Goal: Information Seeking & Learning: Find specific page/section

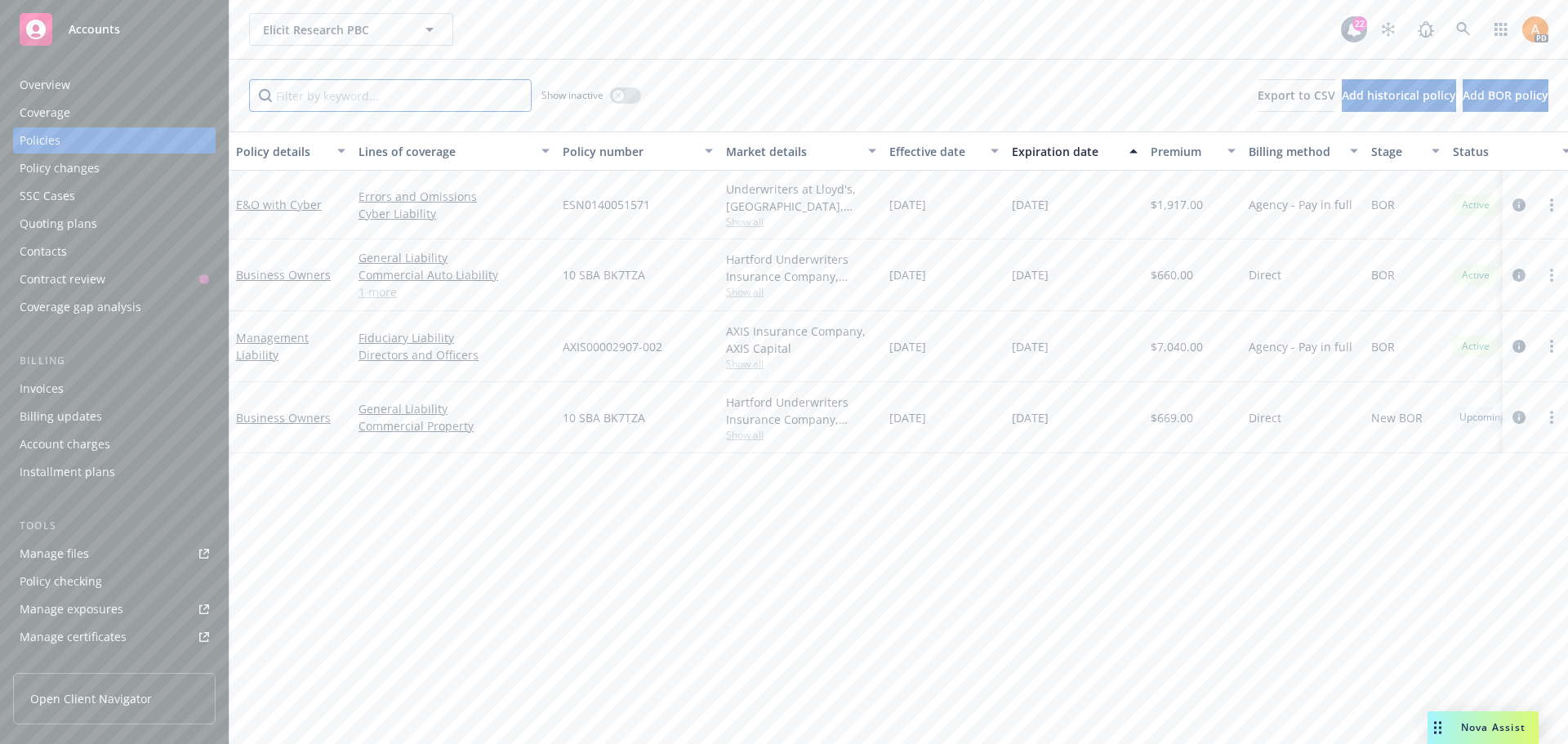
click at [336, 87] on input "Filter by keyword..." at bounding box center [390, 95] width 283 height 33
click at [351, 21] on span "Elicit Research PBC" at bounding box center [333, 29] width 141 height 18
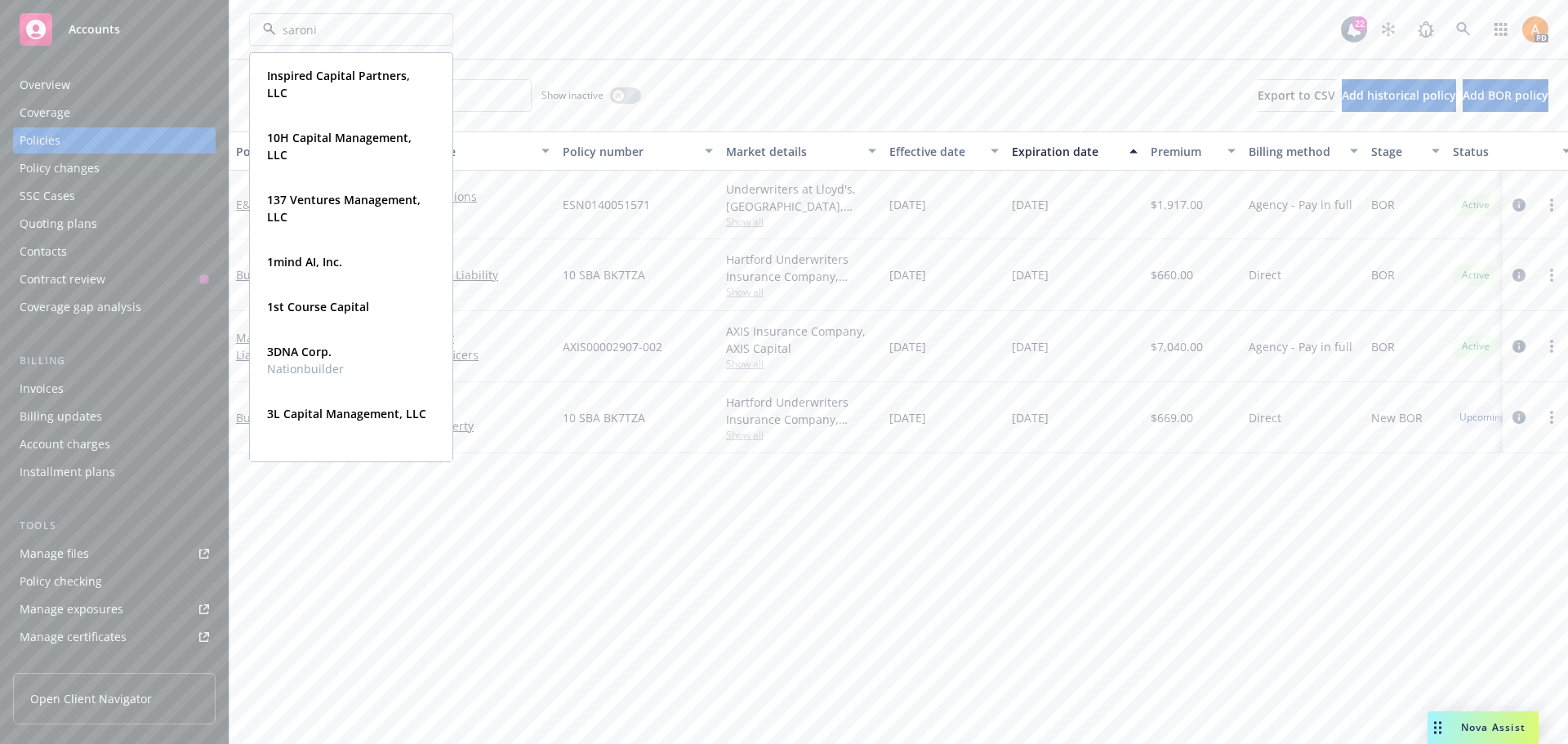
type input "saronic"
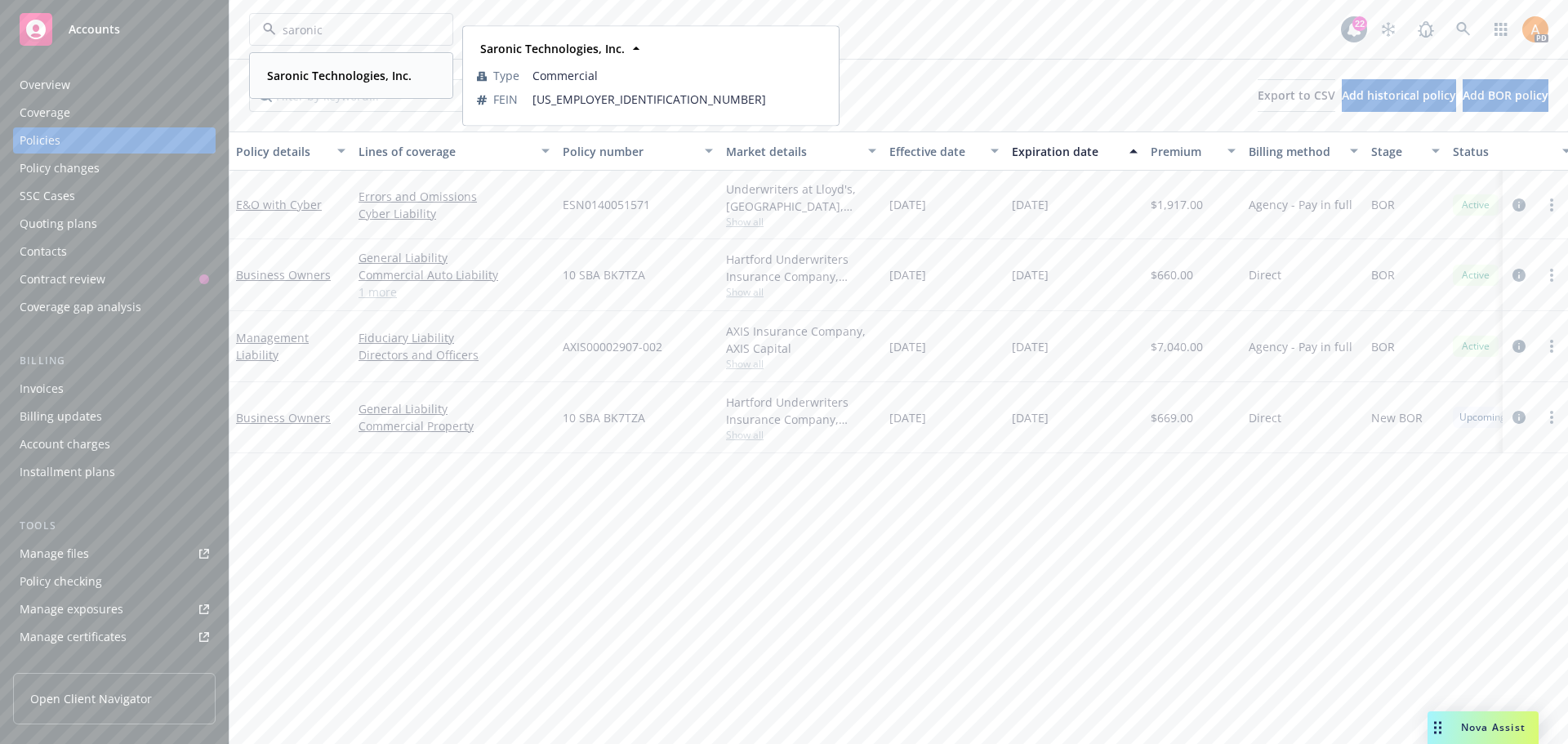
click at [348, 70] on strong "Saronic Technologies, Inc." at bounding box center [339, 75] width 145 height 16
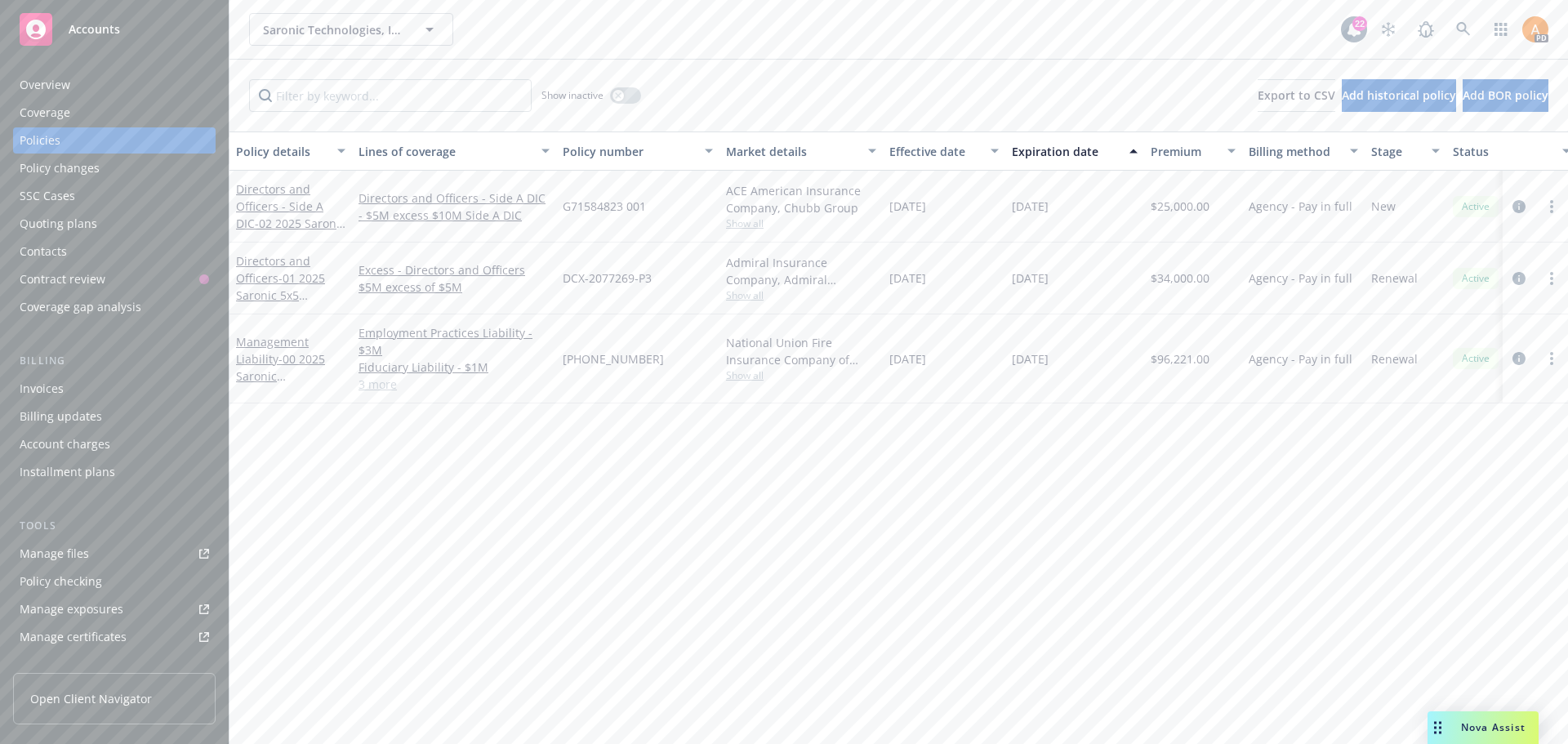
click at [58, 547] on div "Manage files" at bounding box center [53, 553] width 69 height 26
click at [70, 84] on div "Overview" at bounding box center [114, 84] width 190 height 26
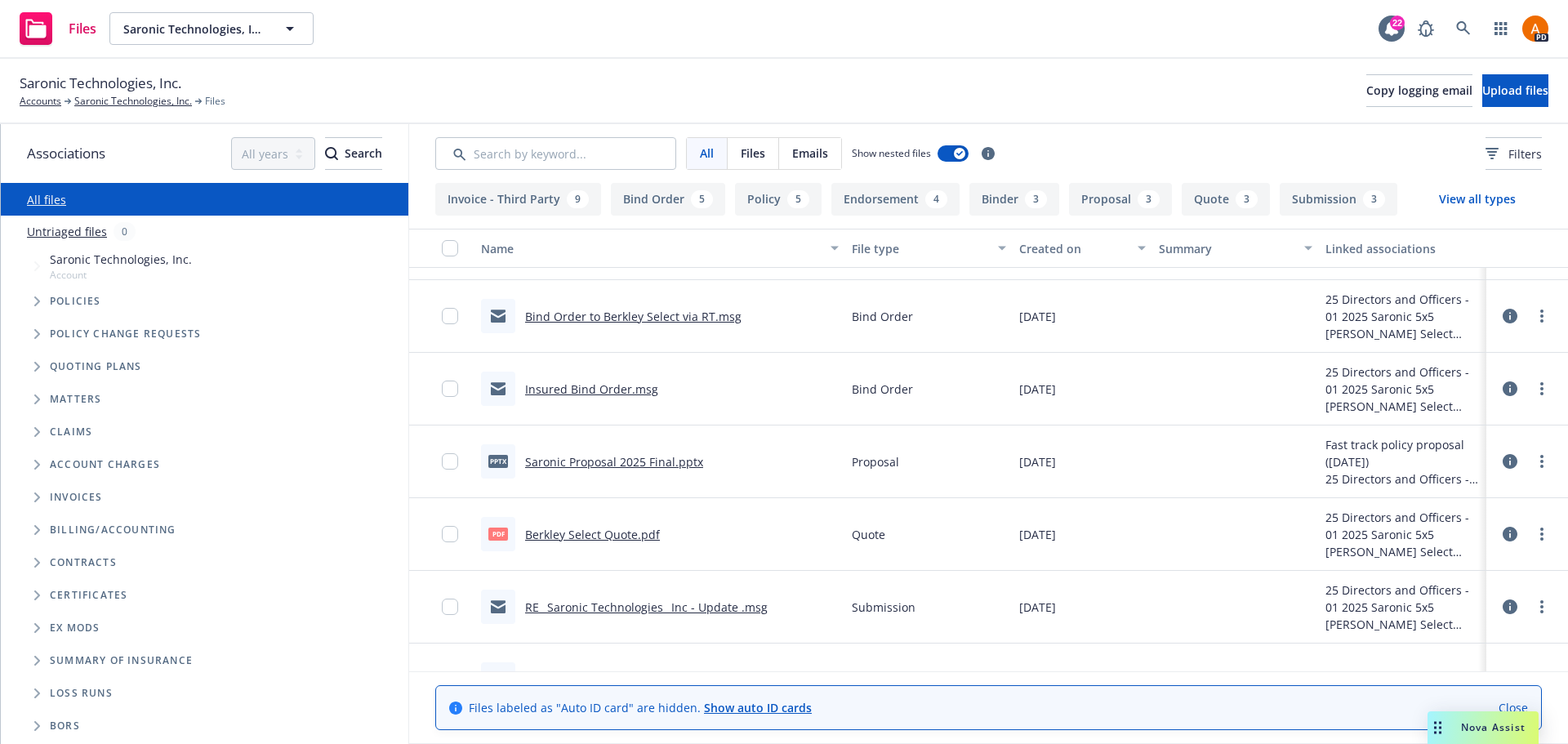
scroll to position [654, 0]
